Goal: Information Seeking & Learning: Learn about a topic

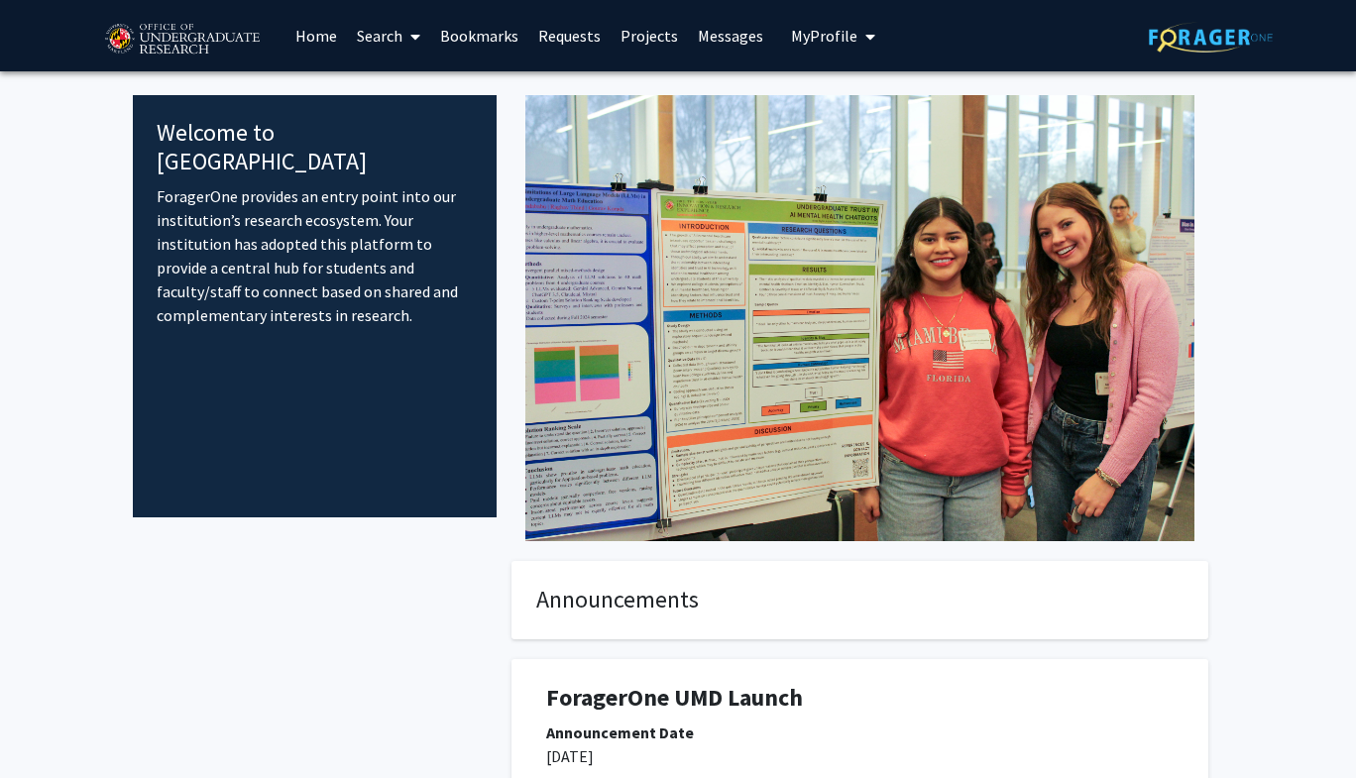
click at [646, 32] on link "Projects" at bounding box center [649, 35] width 77 height 69
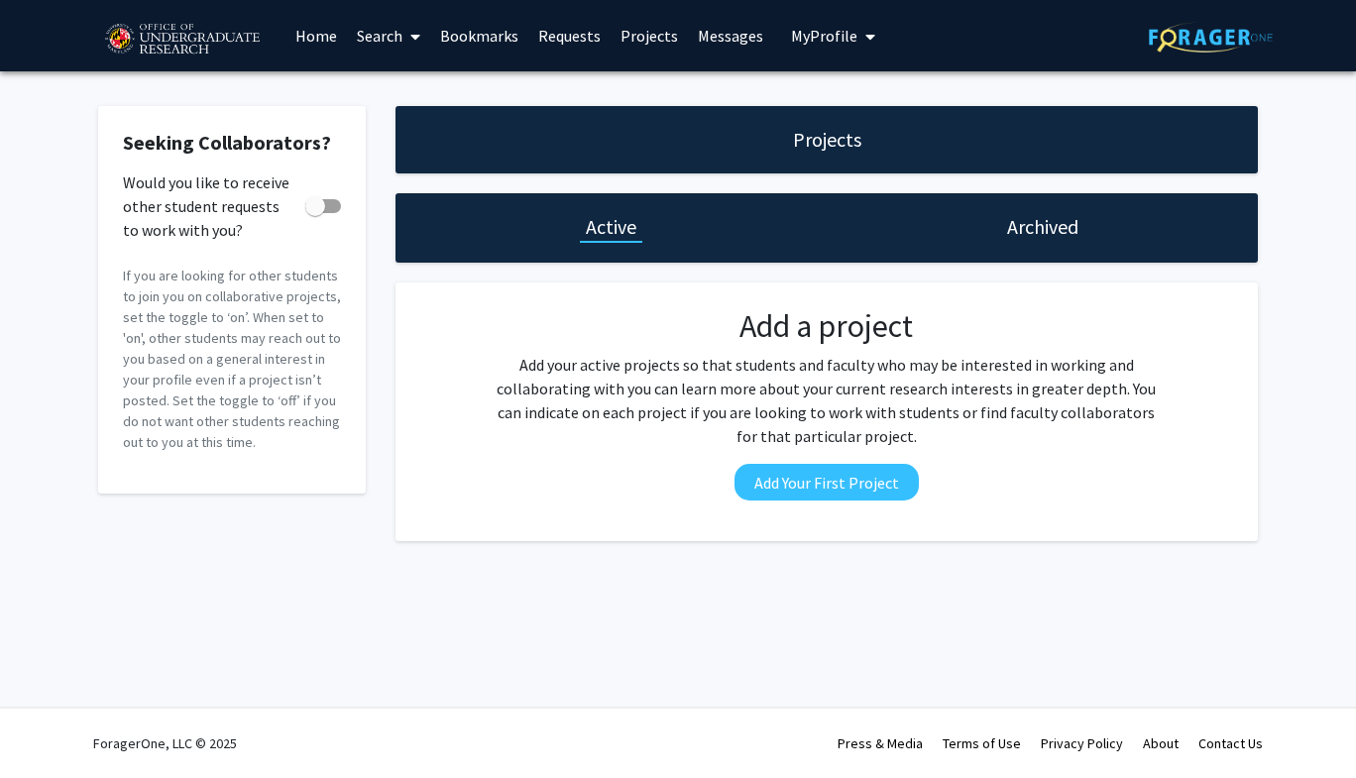
click at [324, 40] on link "Home" at bounding box center [315, 35] width 61 height 69
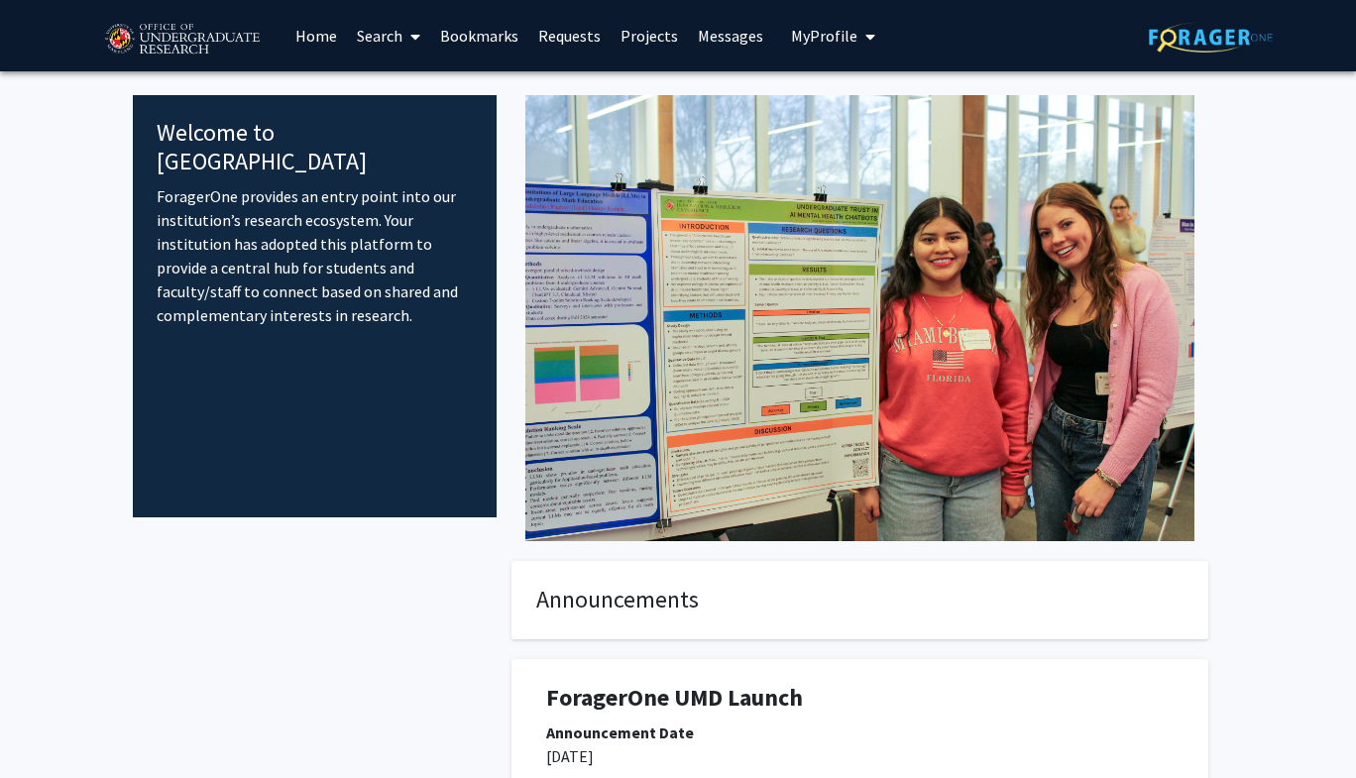
click at [404, 45] on span at bounding box center [411, 36] width 18 height 69
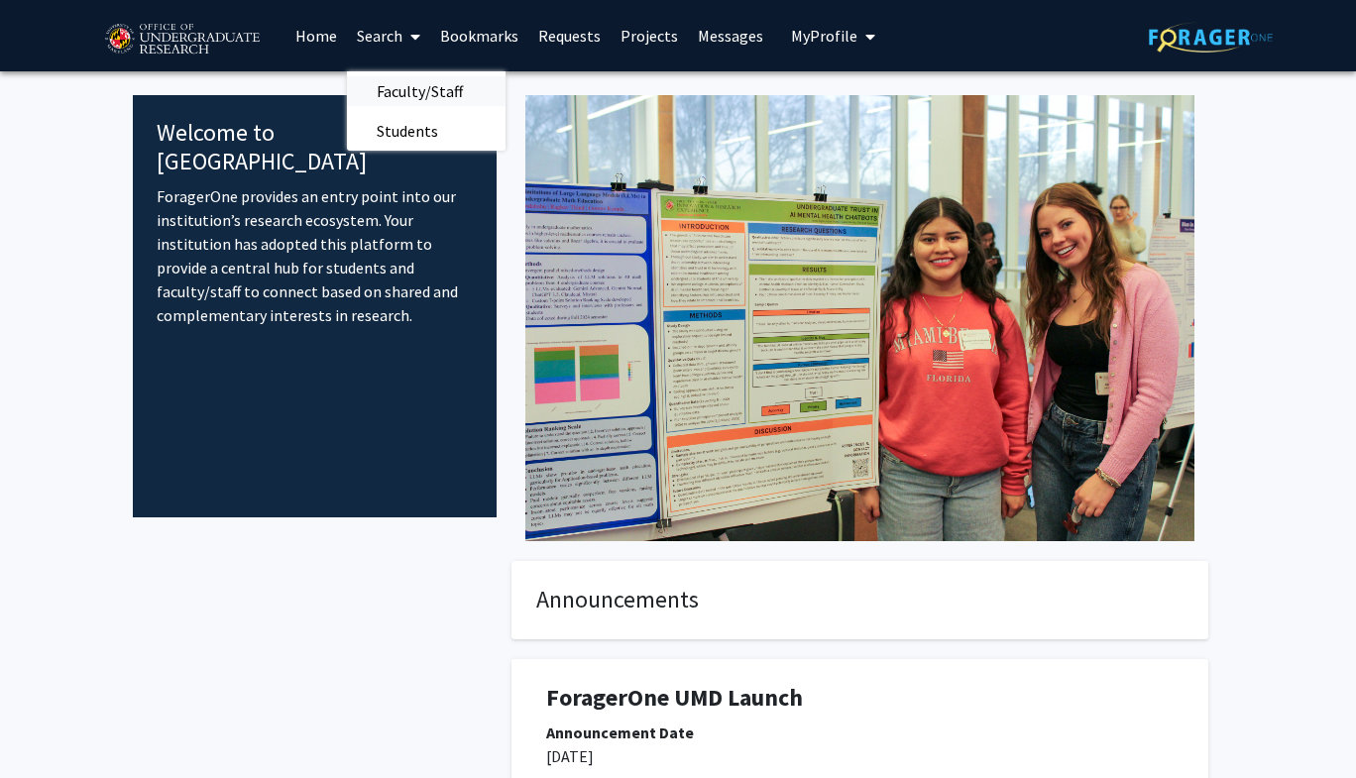
click at [398, 78] on span "Faculty/Staff" at bounding box center [420, 91] width 146 height 40
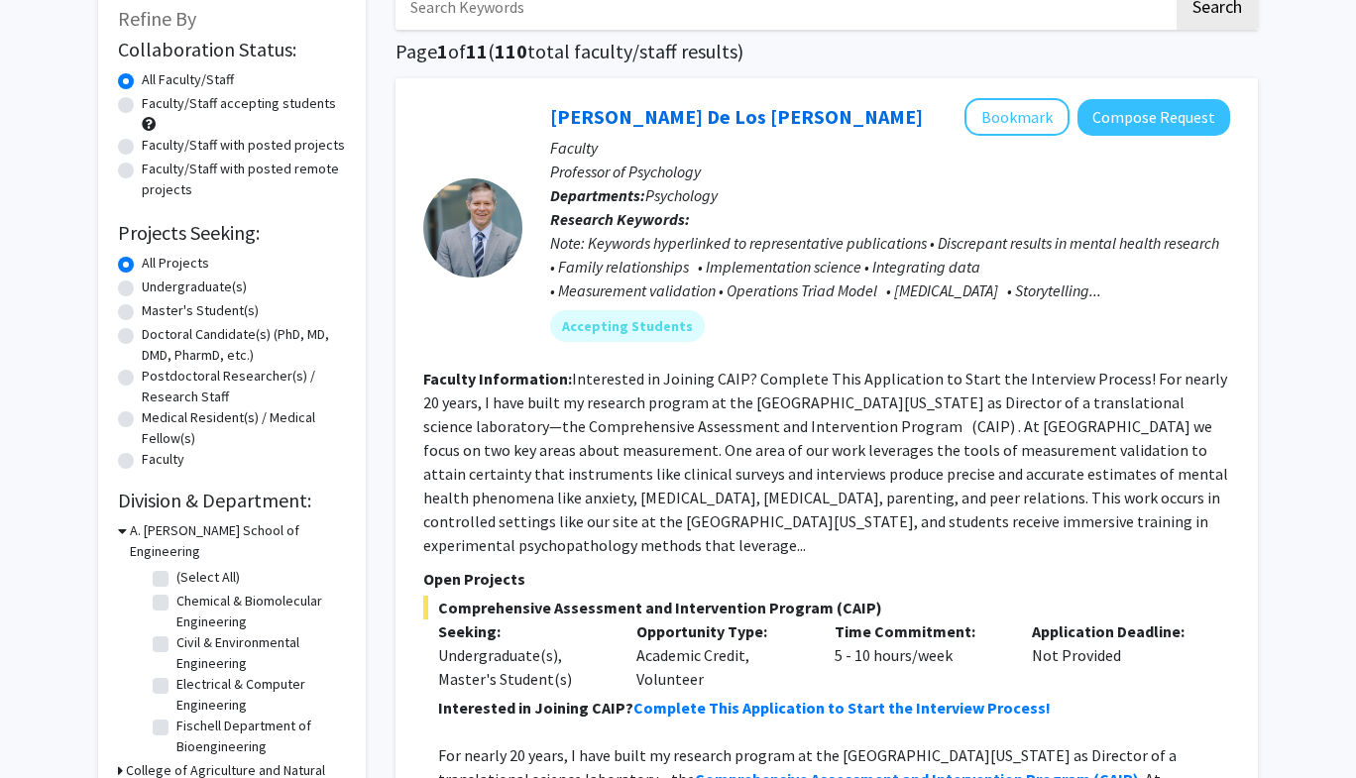
scroll to position [125, 0]
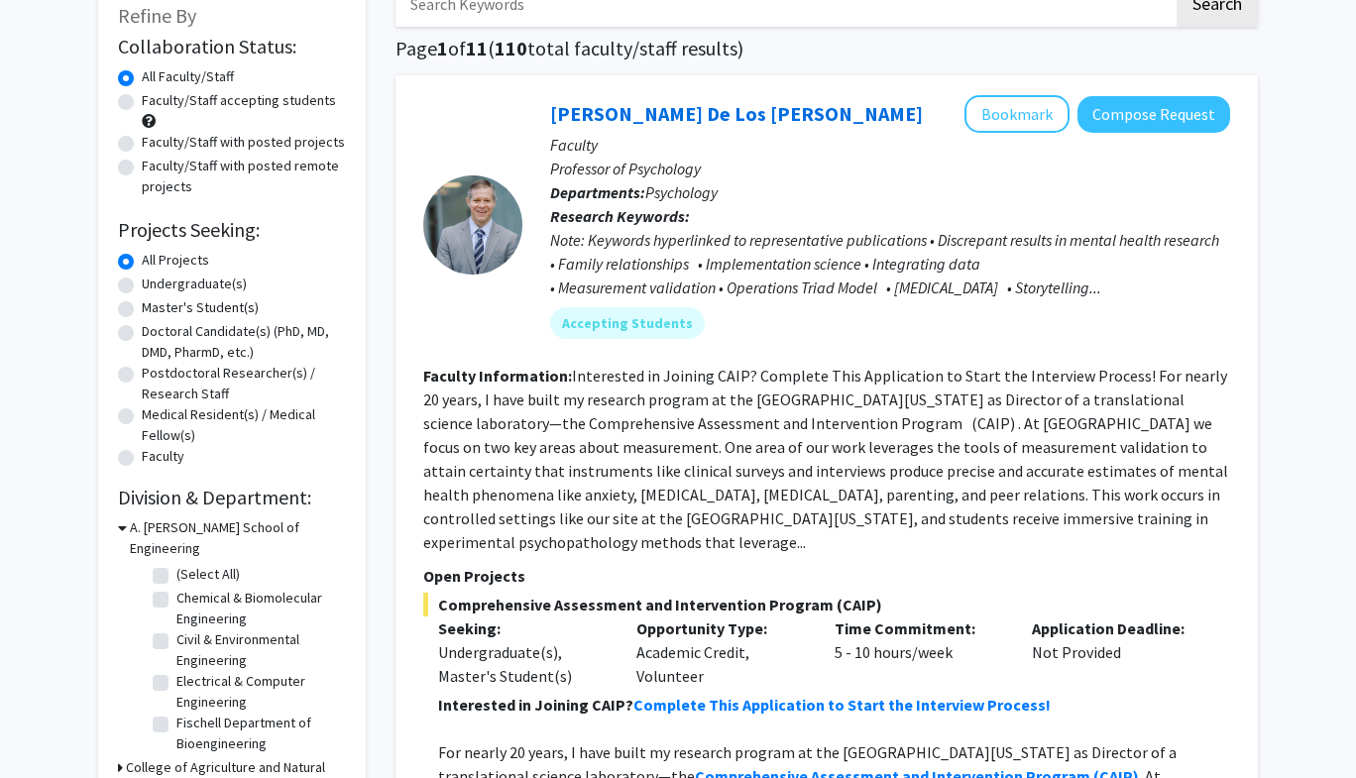
click at [142, 102] on label "Faculty/Staff accepting students" at bounding box center [239, 100] width 194 height 21
click at [142, 102] on input "Faculty/Staff accepting students" at bounding box center [148, 96] width 13 height 13
radio input "true"
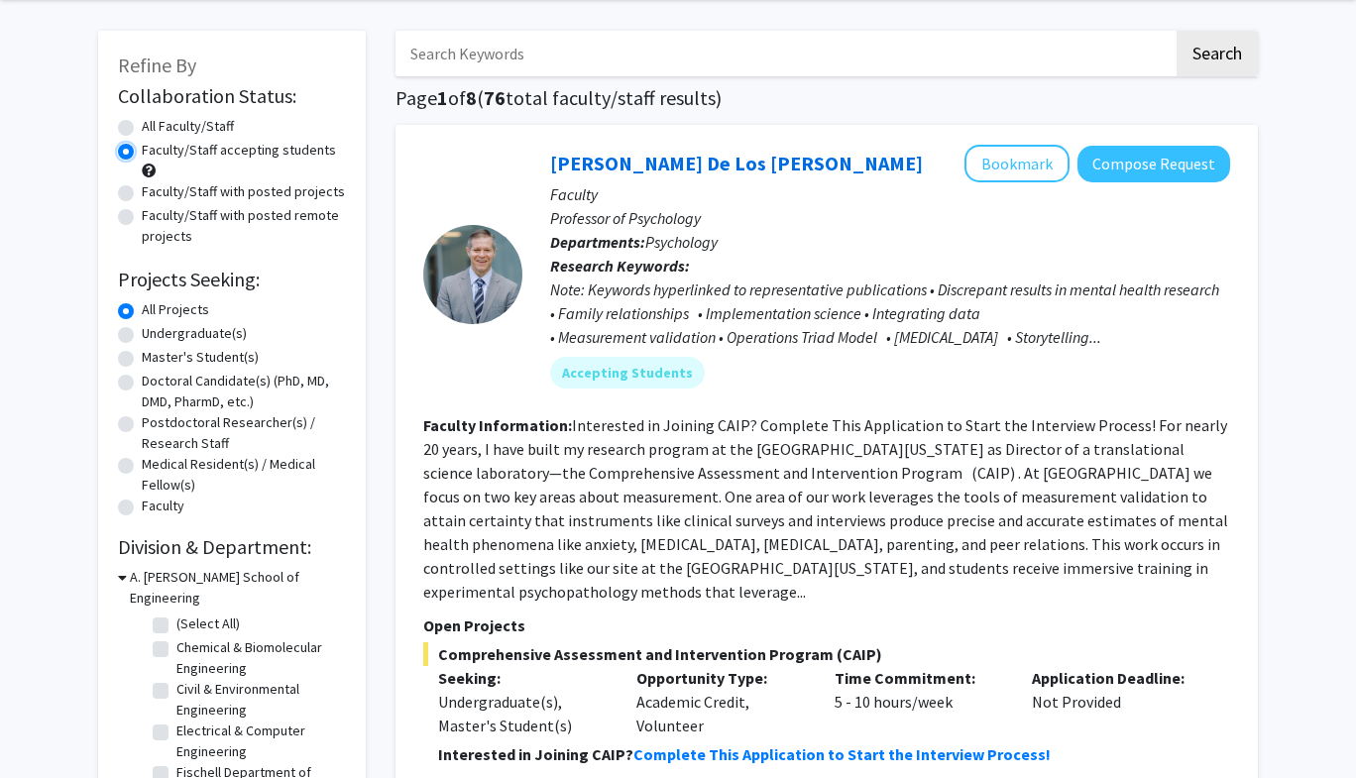
scroll to position [81, 0]
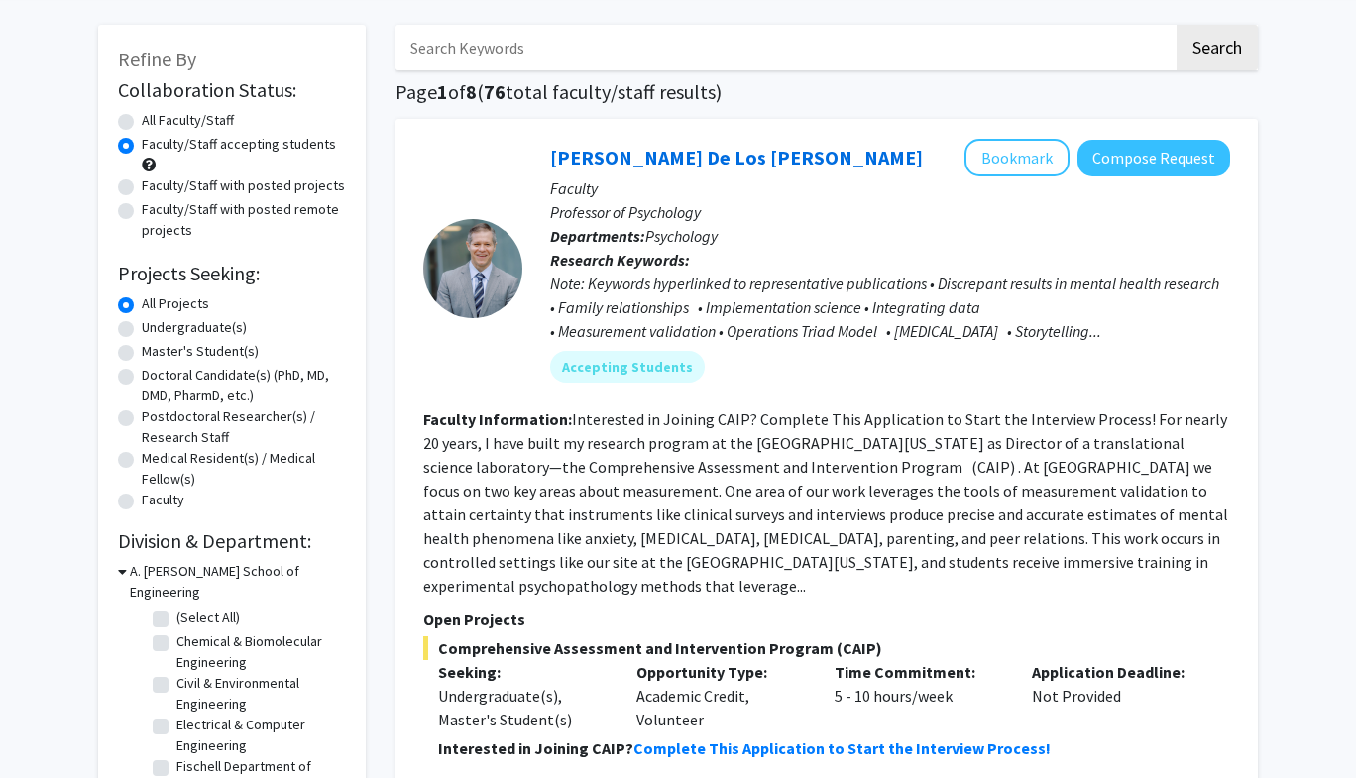
click at [142, 330] on label "Undergraduate(s)" at bounding box center [194, 327] width 105 height 21
click at [142, 330] on input "Undergraduate(s)" at bounding box center [148, 323] width 13 height 13
radio input "true"
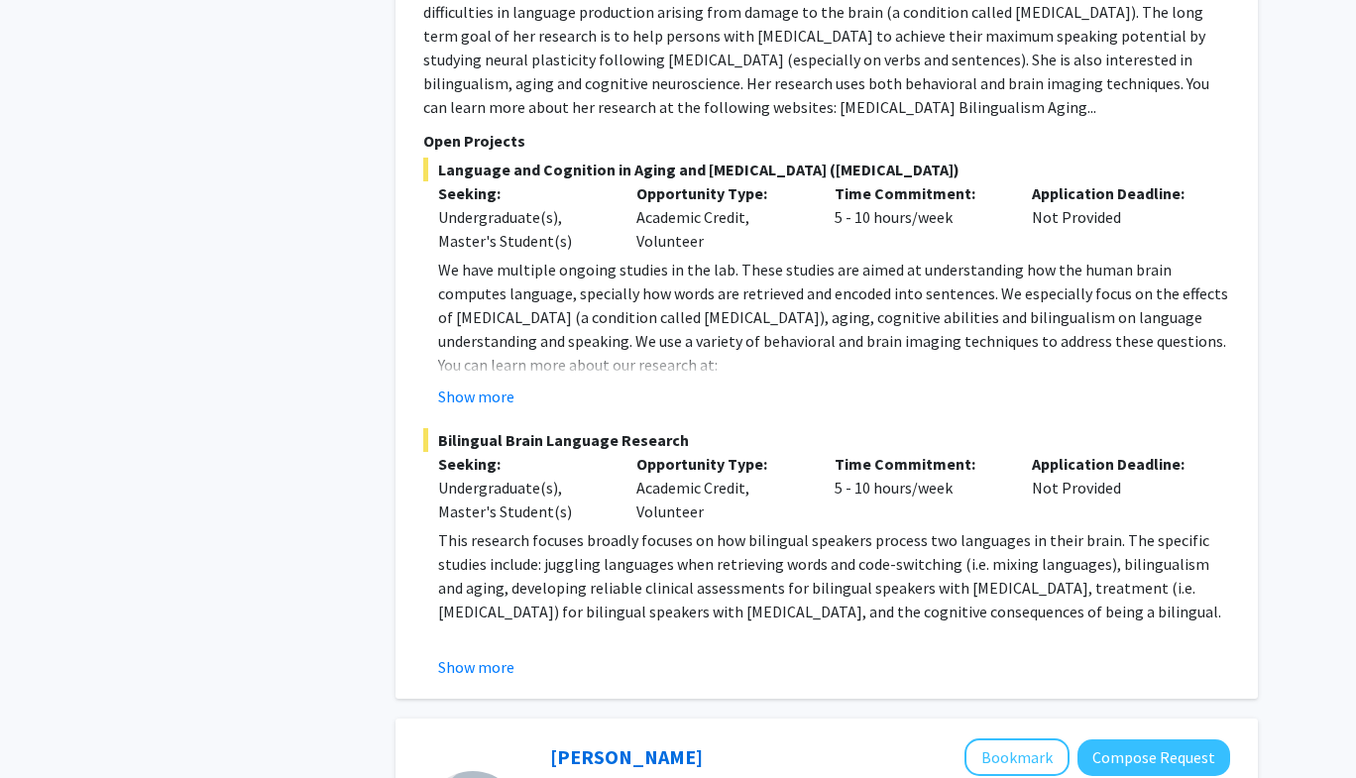
scroll to position [1304, 0]
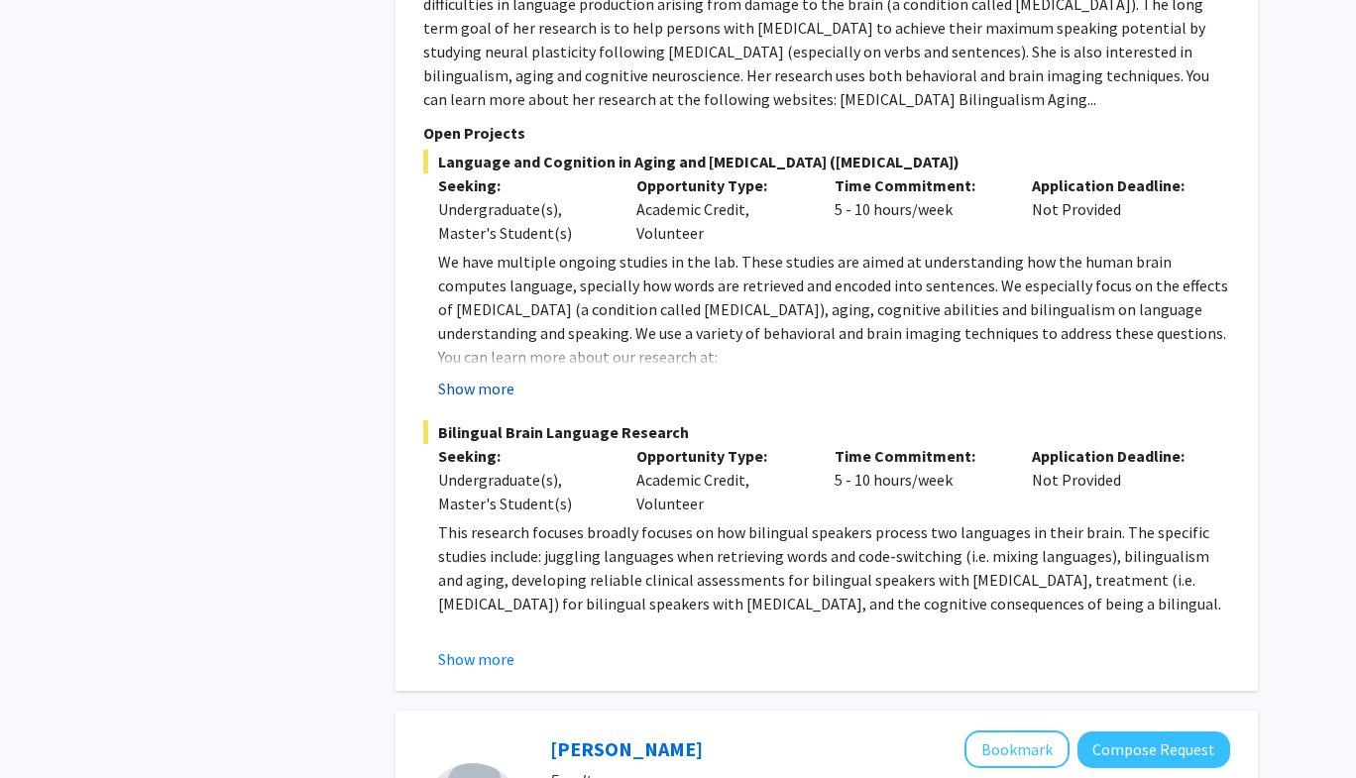
click at [484, 377] on button "Show more" at bounding box center [476, 389] width 76 height 24
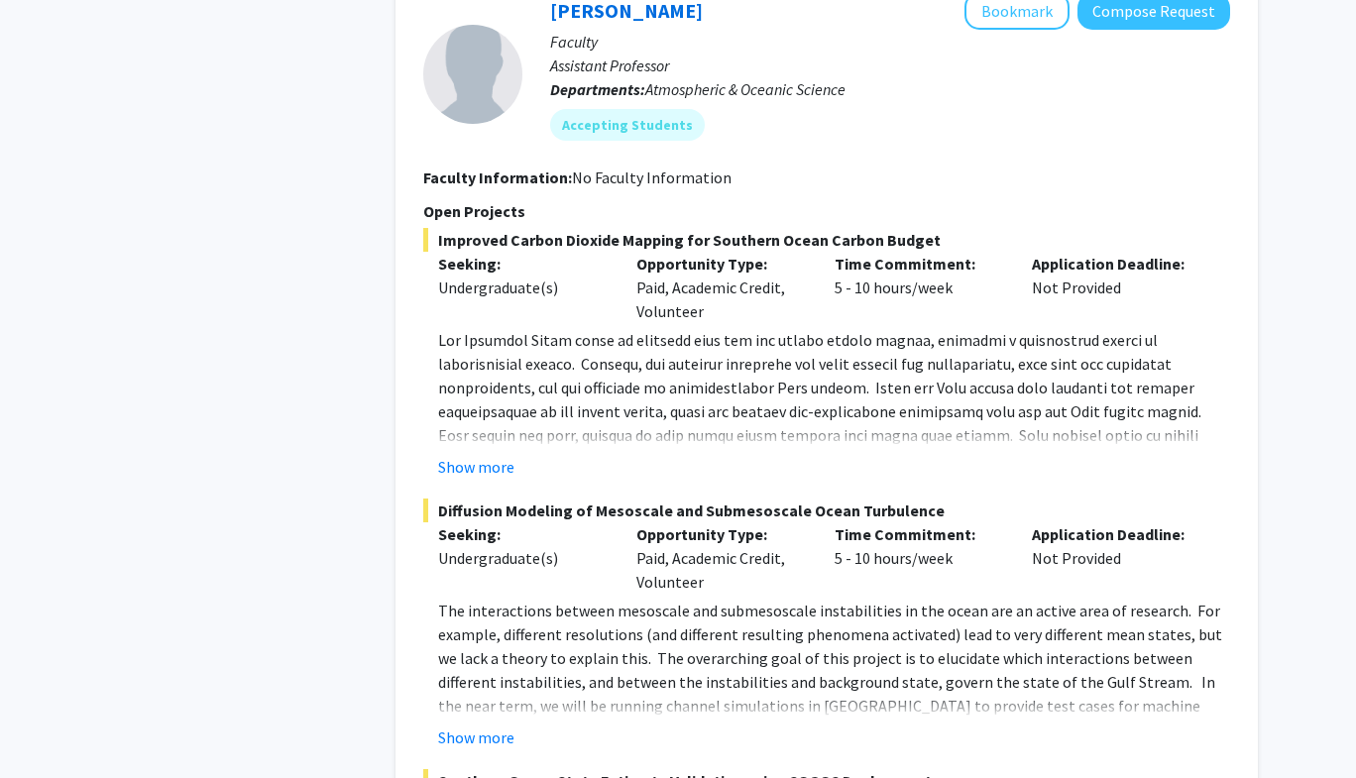
scroll to position [2777, 0]
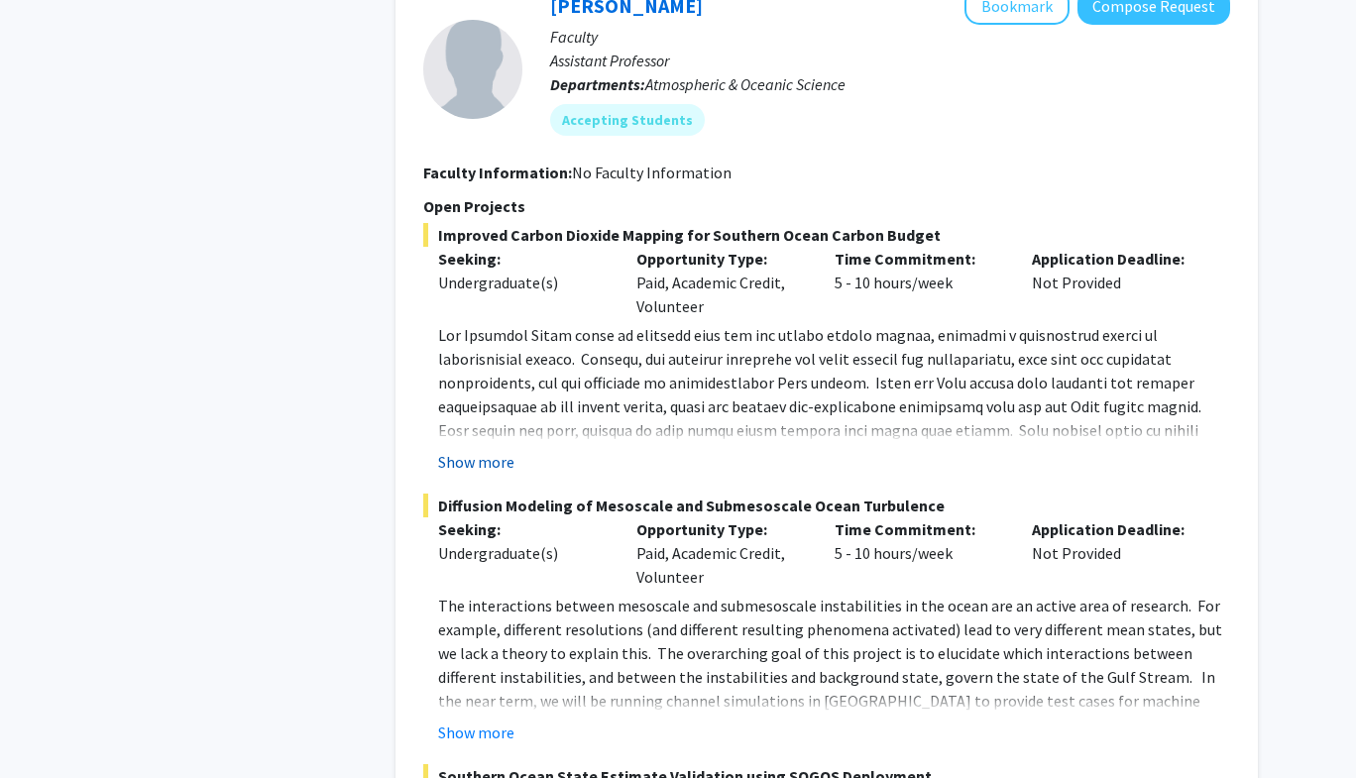
click at [490, 450] on button "Show more" at bounding box center [476, 462] width 76 height 24
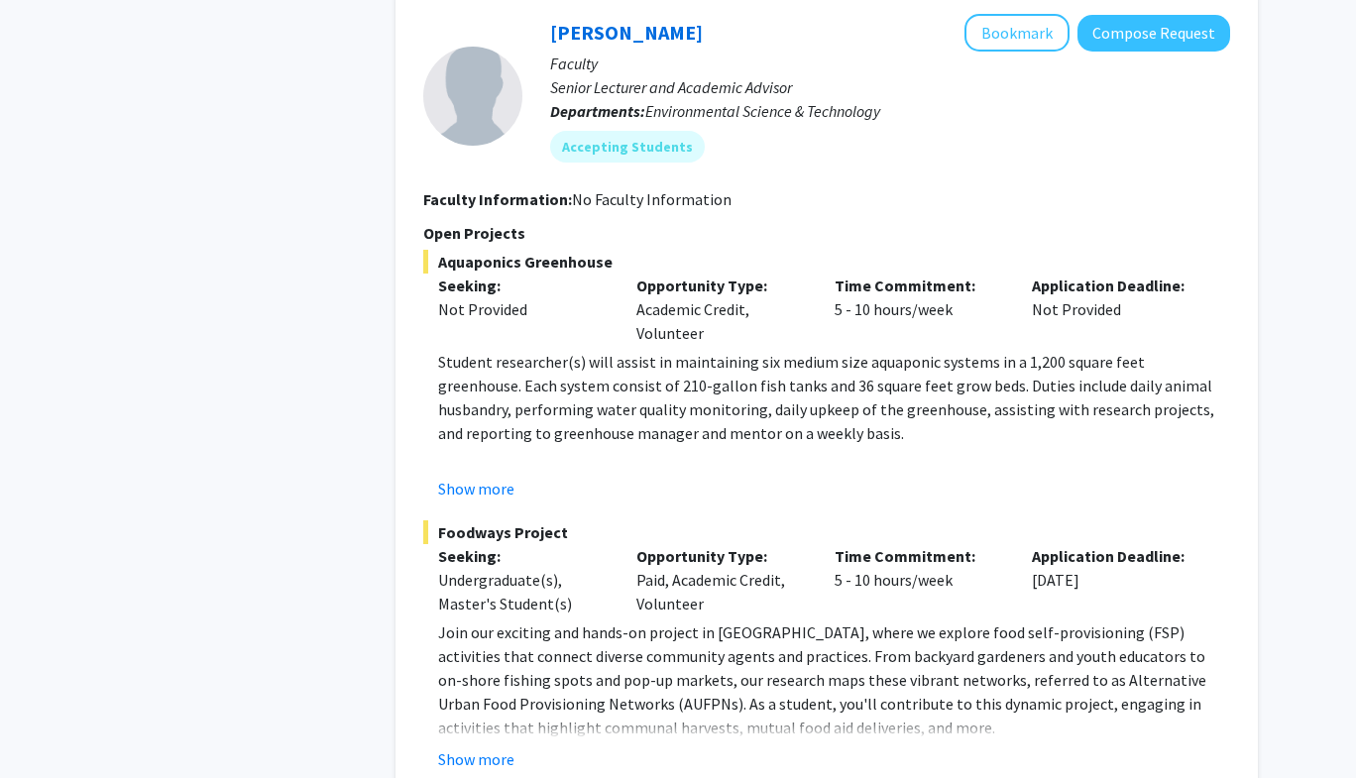
scroll to position [7430, 0]
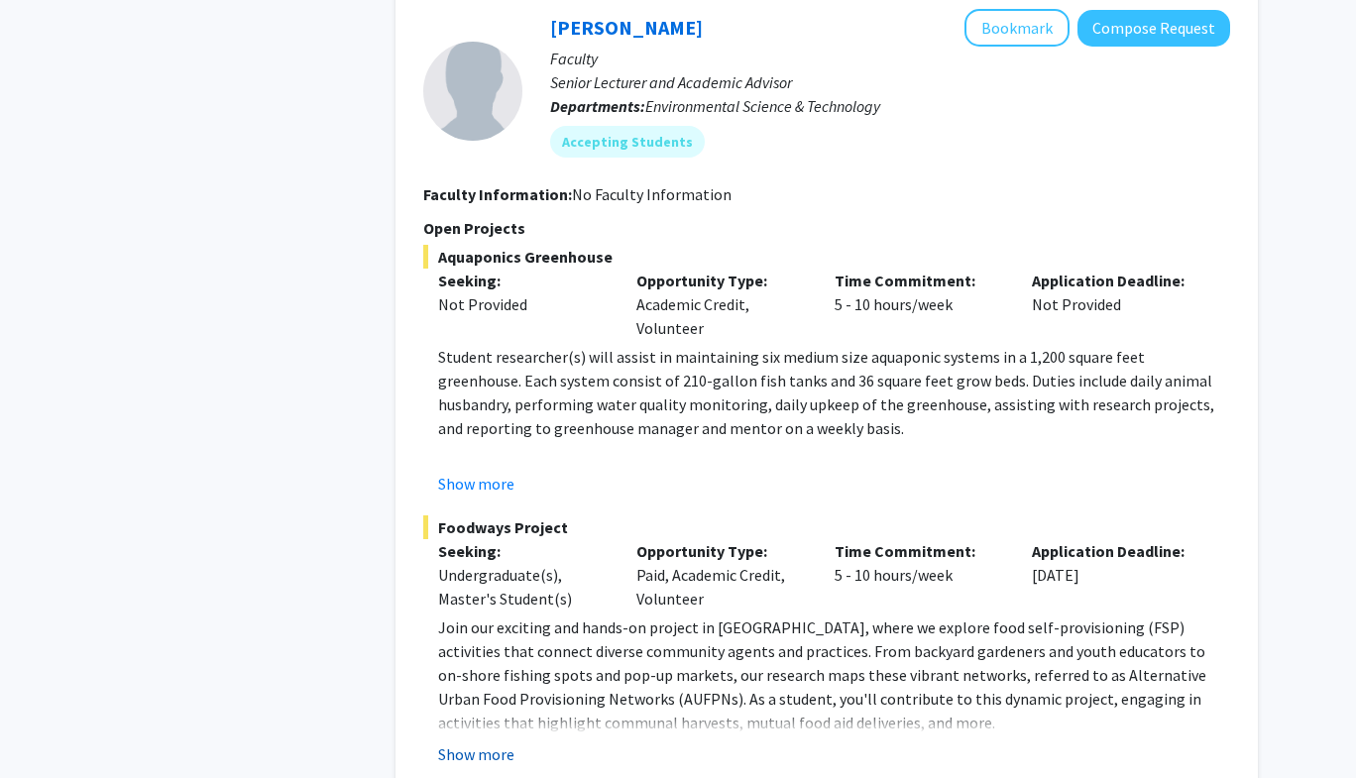
click at [479, 742] on button "Show more" at bounding box center [476, 754] width 76 height 24
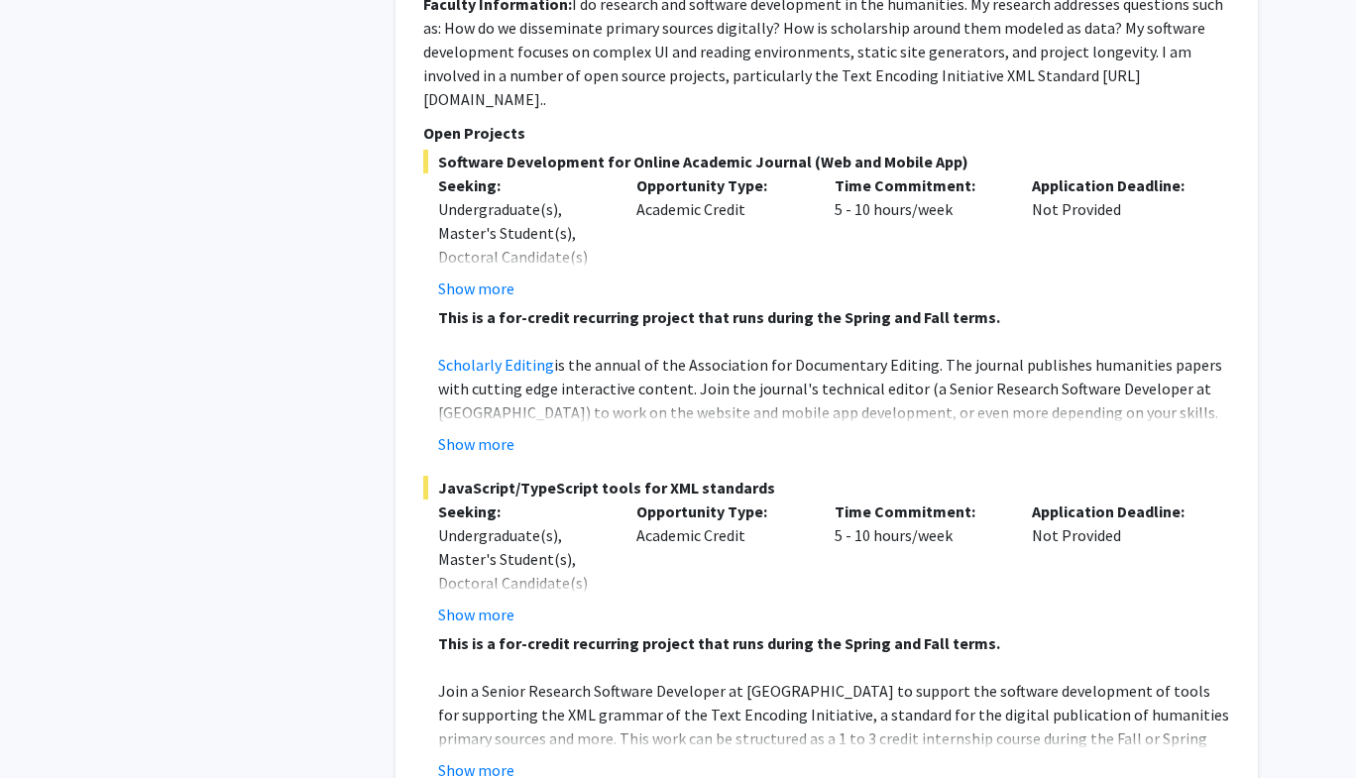
scroll to position [9614, 0]
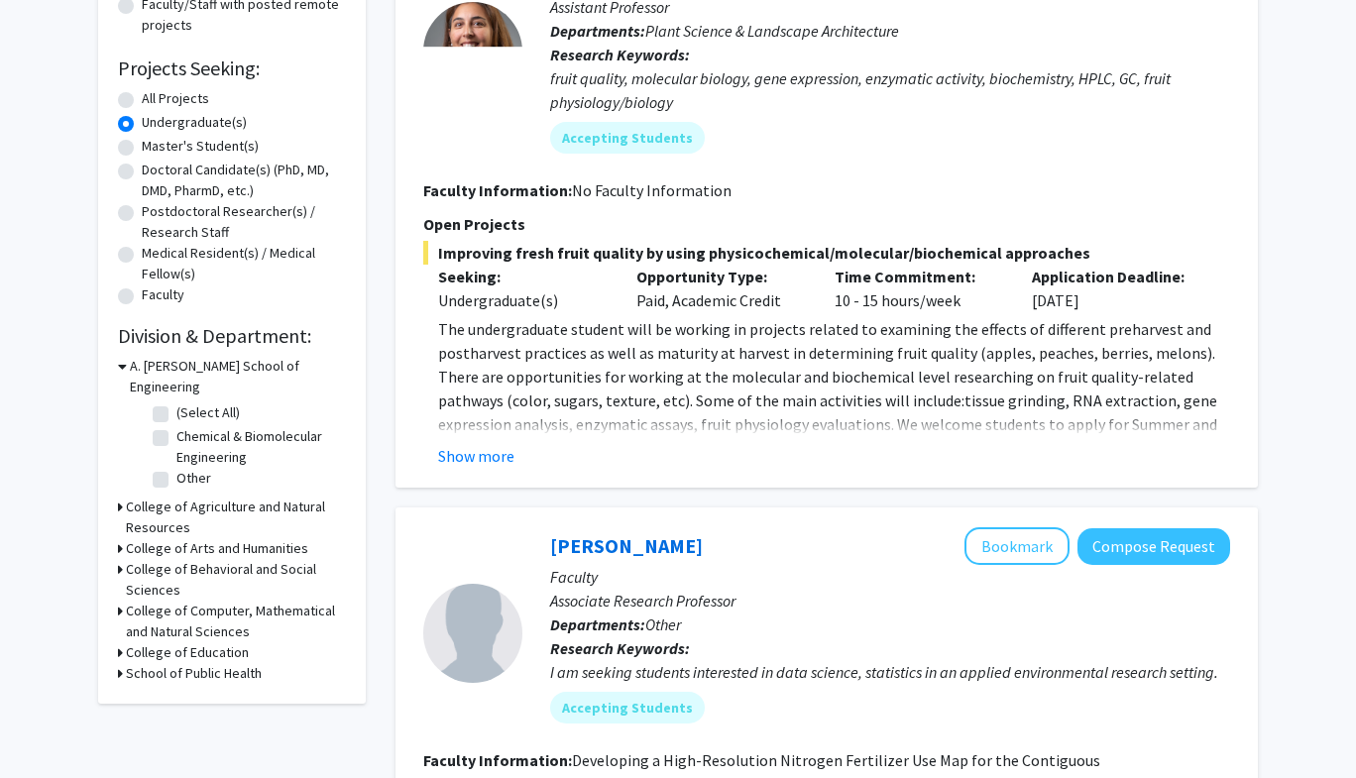
scroll to position [287, 0]
click at [114, 483] on div "Refine By Collaboration Status: Collaboration Status All Faculty/Staff Collabor…" at bounding box center [232, 261] width 268 height 884
click at [120, 496] on icon at bounding box center [120, 506] width 5 height 21
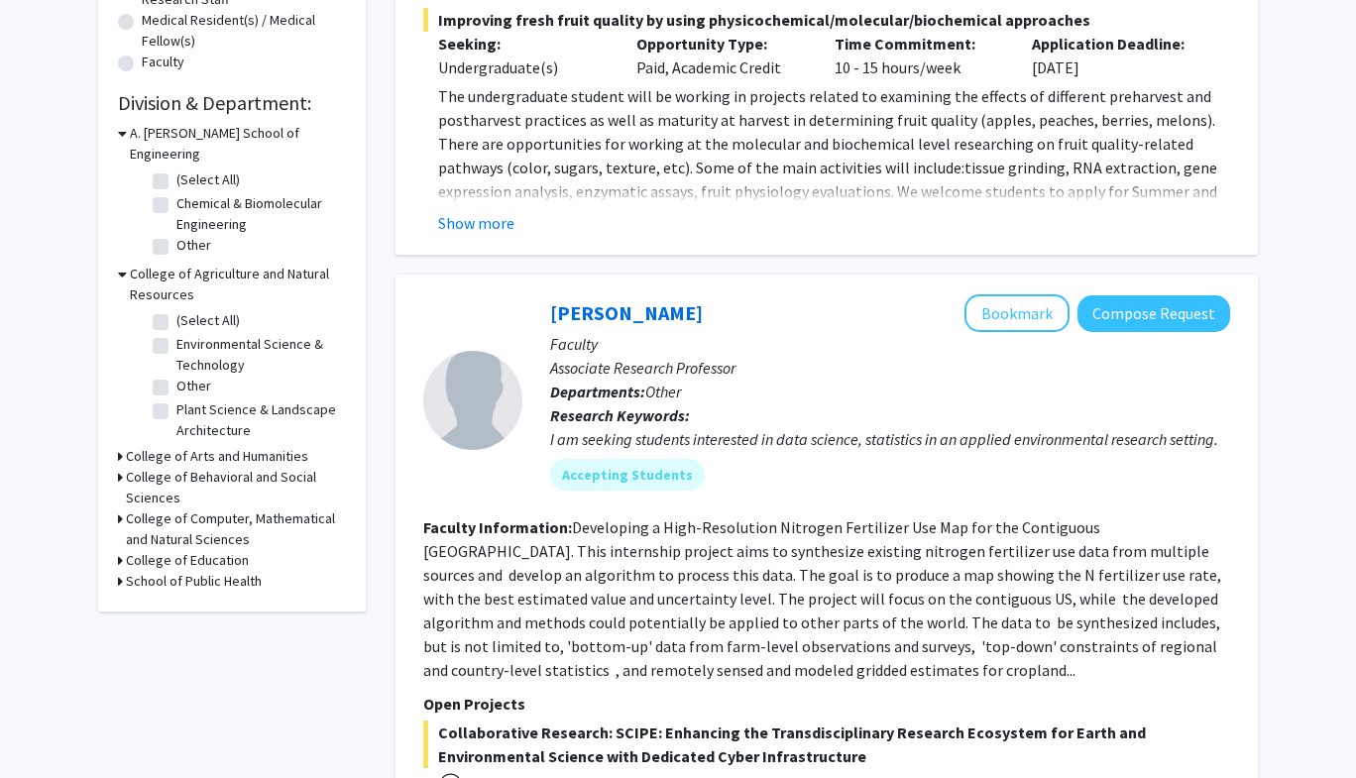
scroll to position [519, 0]
click at [176, 399] on label "Plant Science & Landscape Architecture" at bounding box center [258, 420] width 165 height 42
click at [176, 399] on input "Plant Science & Landscape Architecture" at bounding box center [182, 405] width 13 height 13
checkbox input "true"
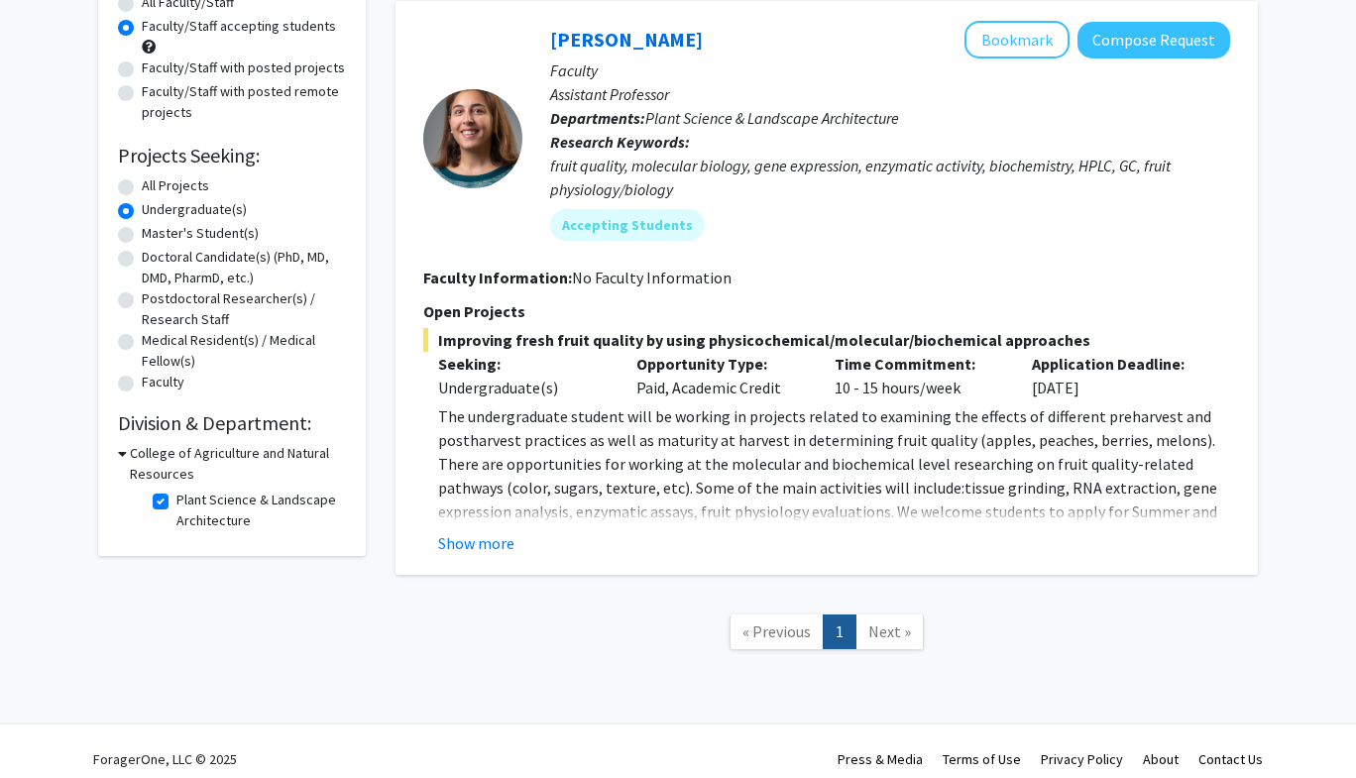
scroll to position [215, 0]
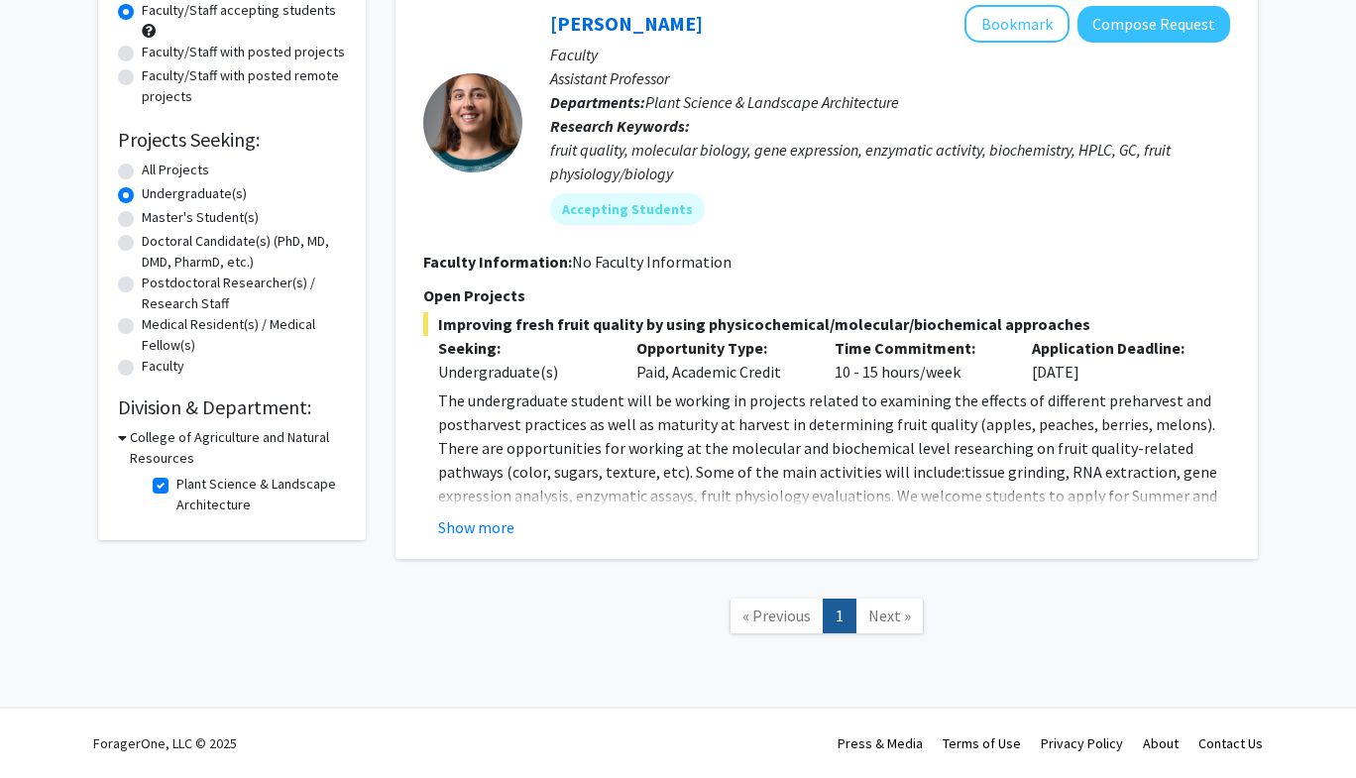
click at [126, 434] on div "College of Agriculture and Natural Resources" at bounding box center [232, 448] width 228 height 42
click at [122, 442] on icon at bounding box center [122, 437] width 9 height 21
click at [122, 442] on icon at bounding box center [120, 437] width 5 height 21
click at [176, 484] on label "Plant Science & Landscape Architecture" at bounding box center [258, 495] width 165 height 42
click at [176, 484] on input "Plant Science & Landscape Architecture" at bounding box center [182, 480] width 13 height 13
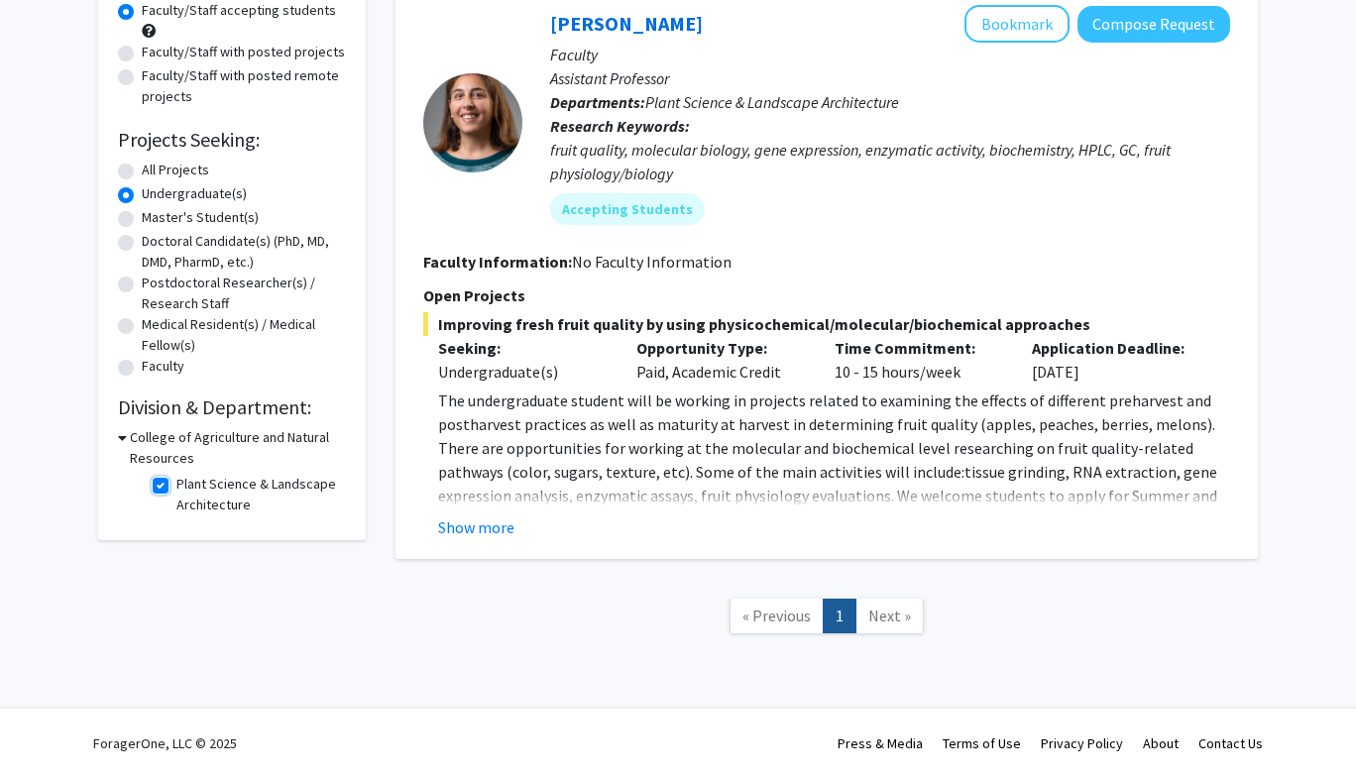
checkbox input "false"
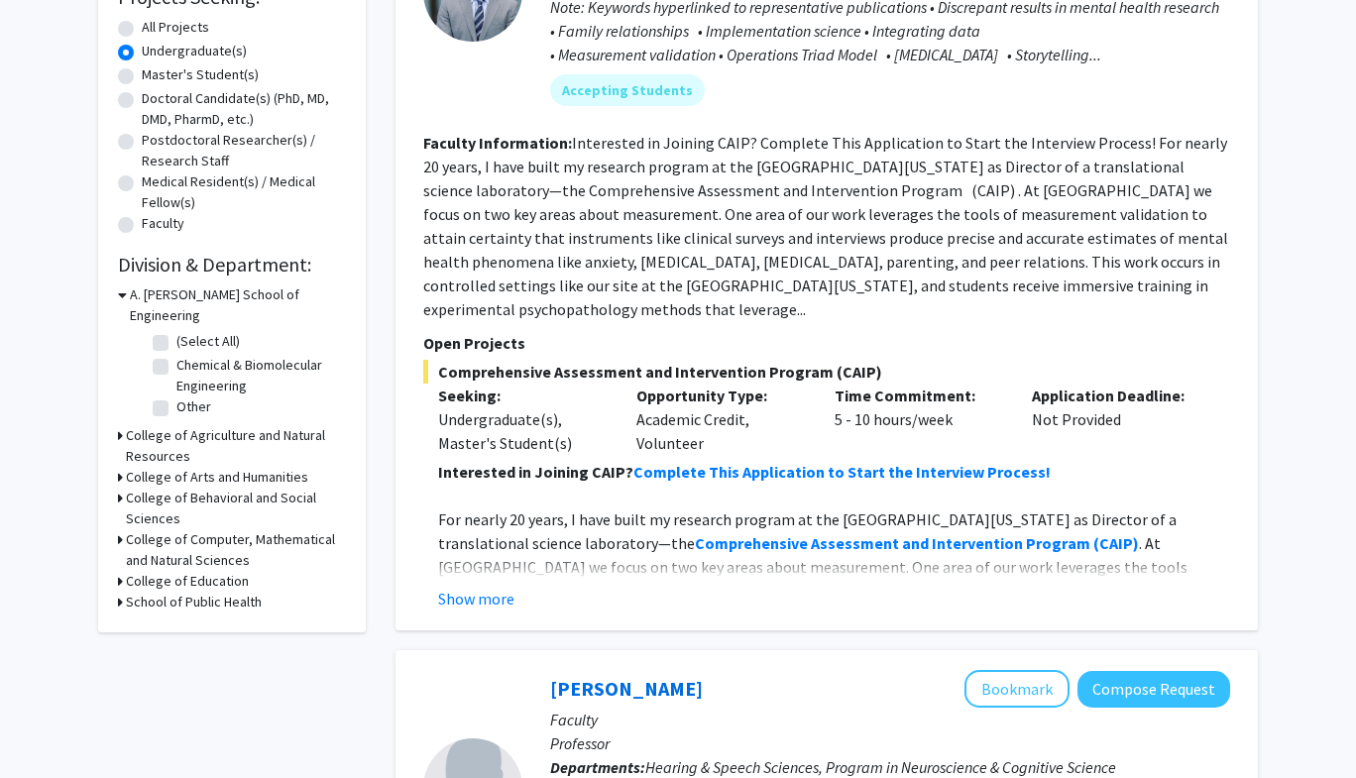
scroll to position [361, 0]
